Goal: Navigation & Orientation: Find specific page/section

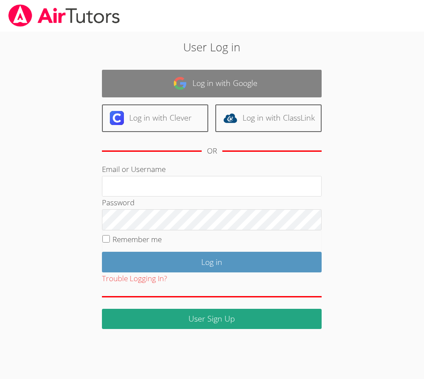
click at [190, 78] on link "Log in with Google" at bounding box center [212, 84] width 220 height 28
